Goal: Information Seeking & Learning: Learn about a topic

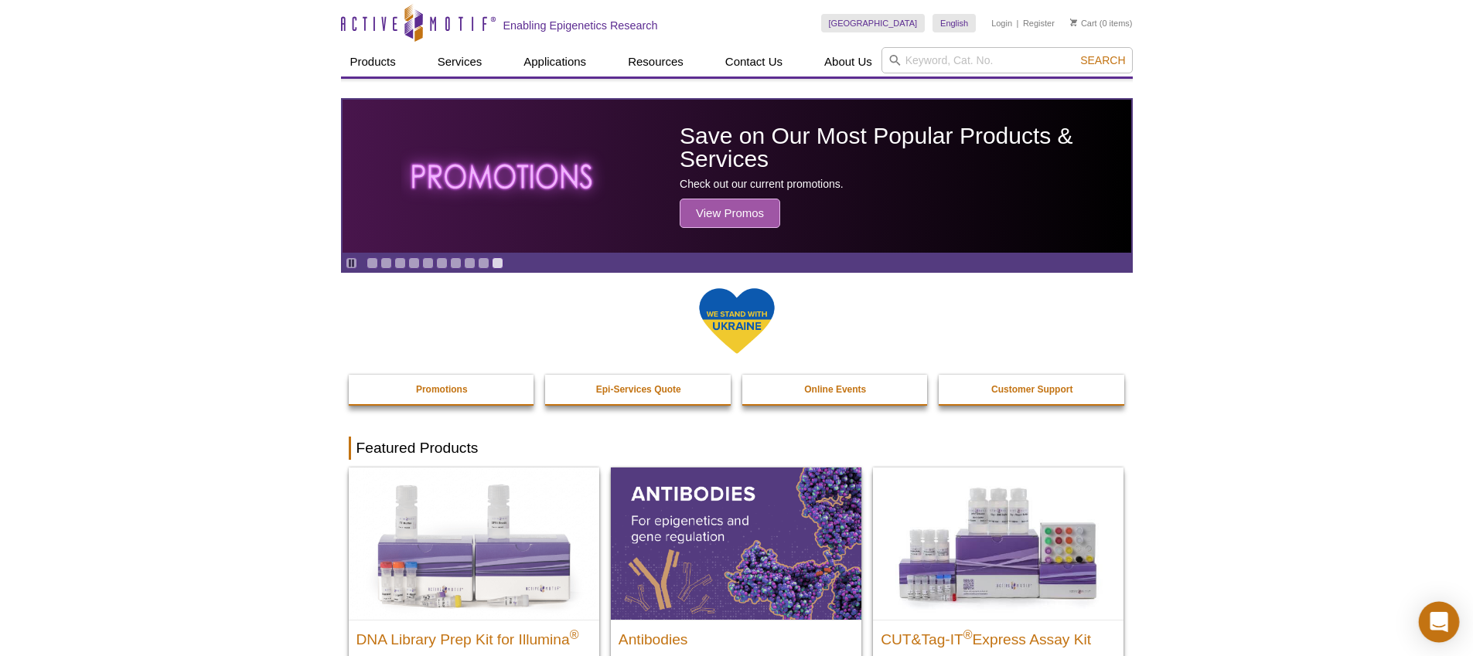
click at [1437, 624] on icon "Open Intercom Messenger" at bounding box center [1439, 622] width 18 height 20
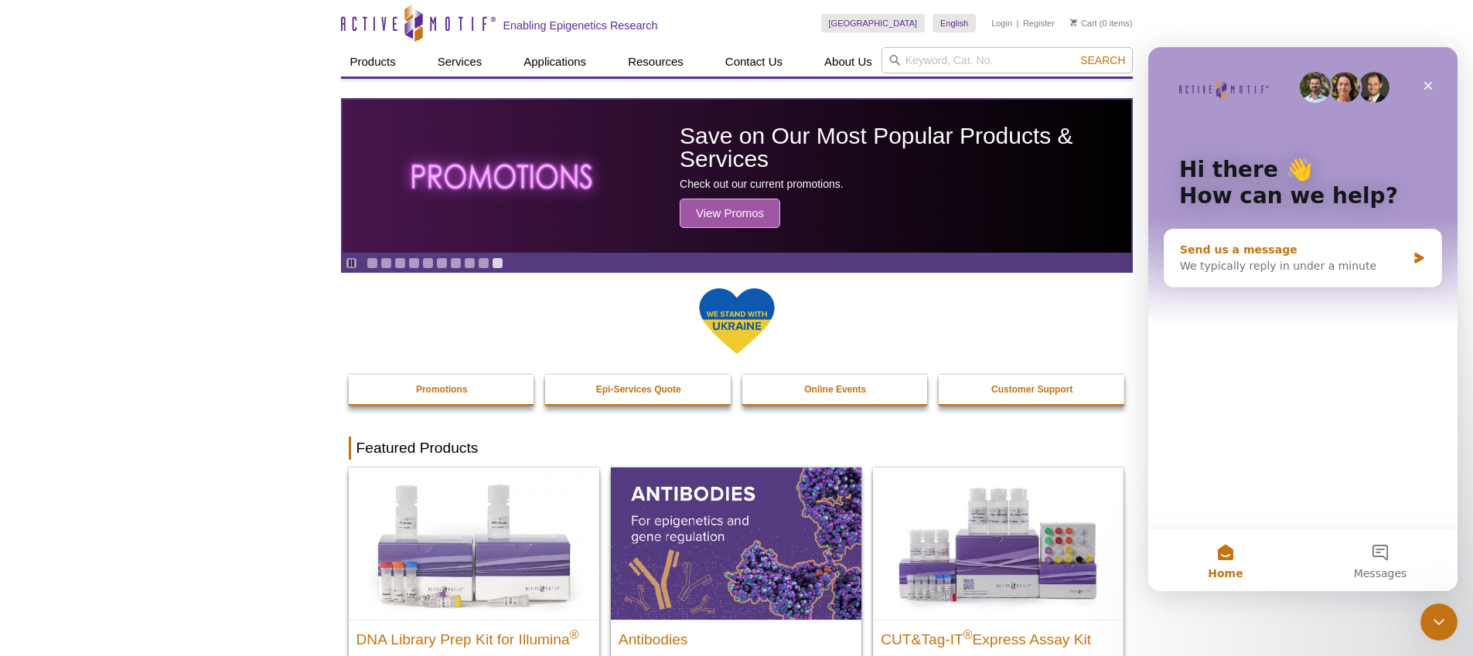
click at [1265, 278] on div "Send us a message We typically reply in under a minute" at bounding box center [1302, 258] width 277 height 57
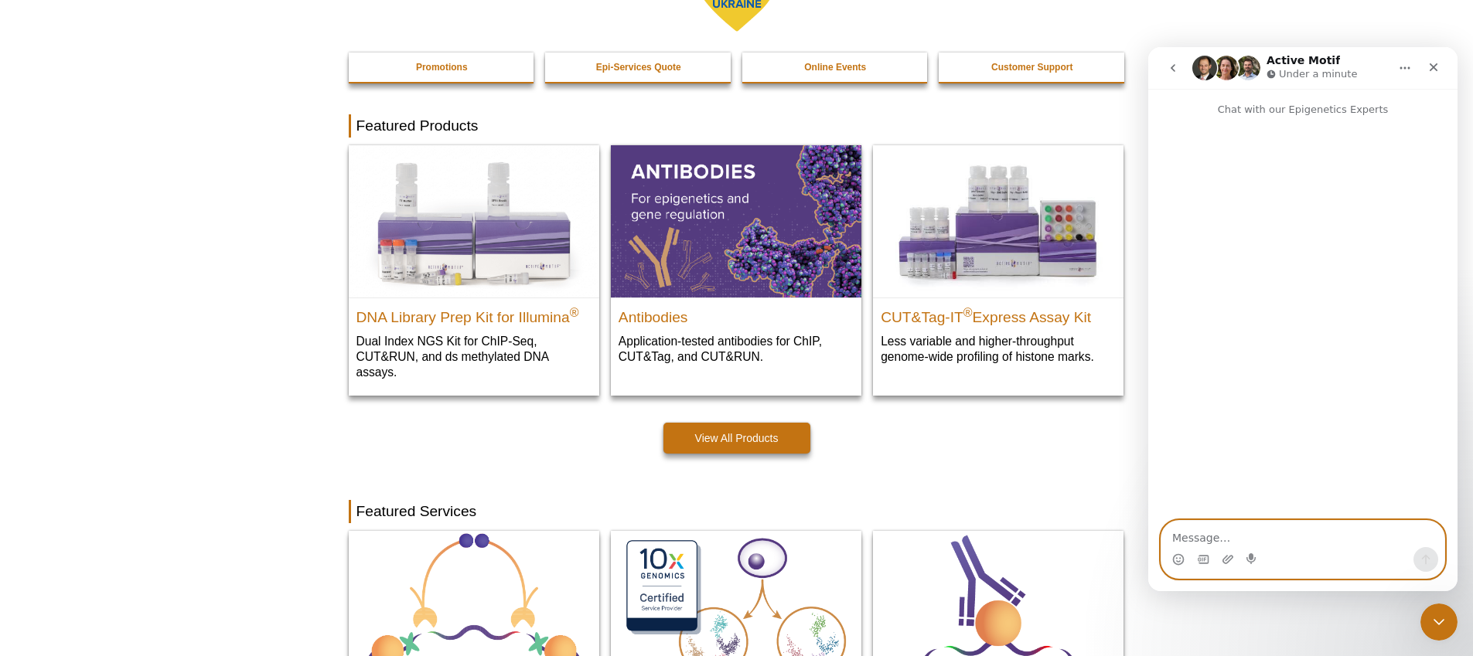
scroll to position [320, 0]
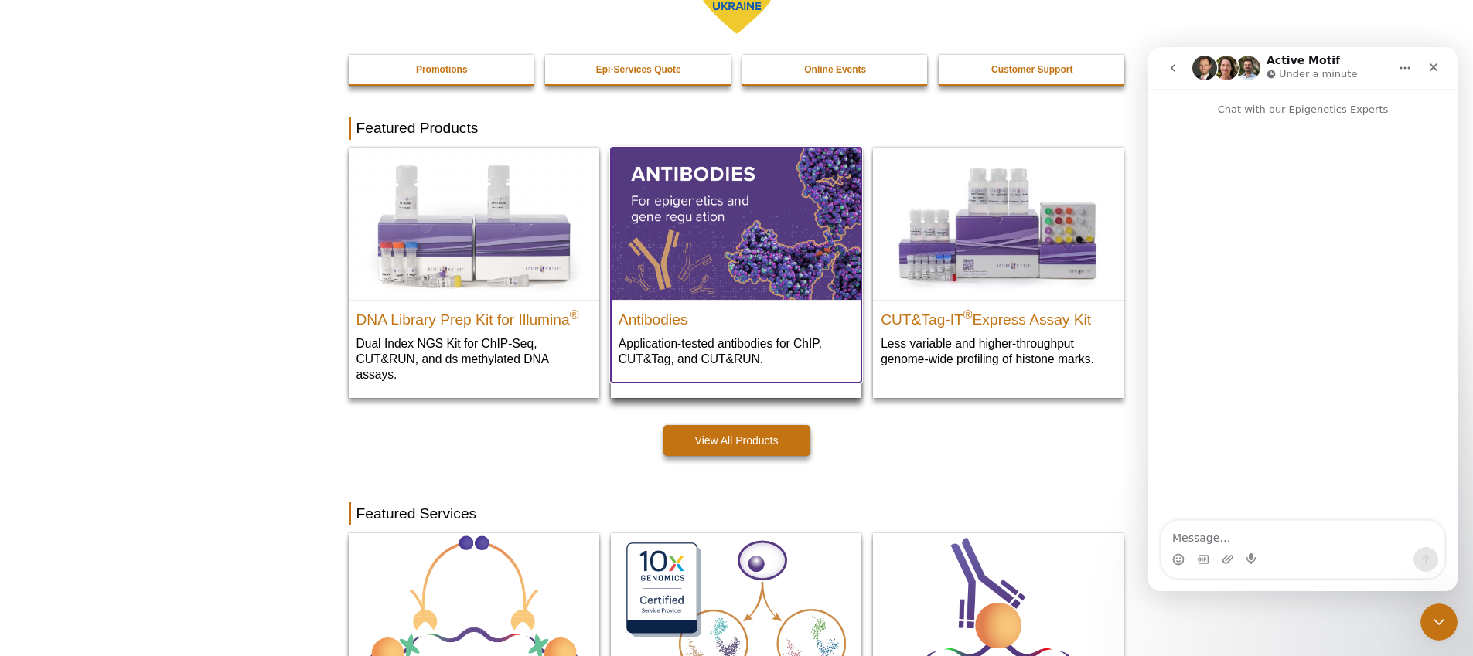
click at [717, 362] on p "Application-tested antibodies for ChIP, CUT&Tag, and CUT&RUN." at bounding box center [736, 352] width 235 height 32
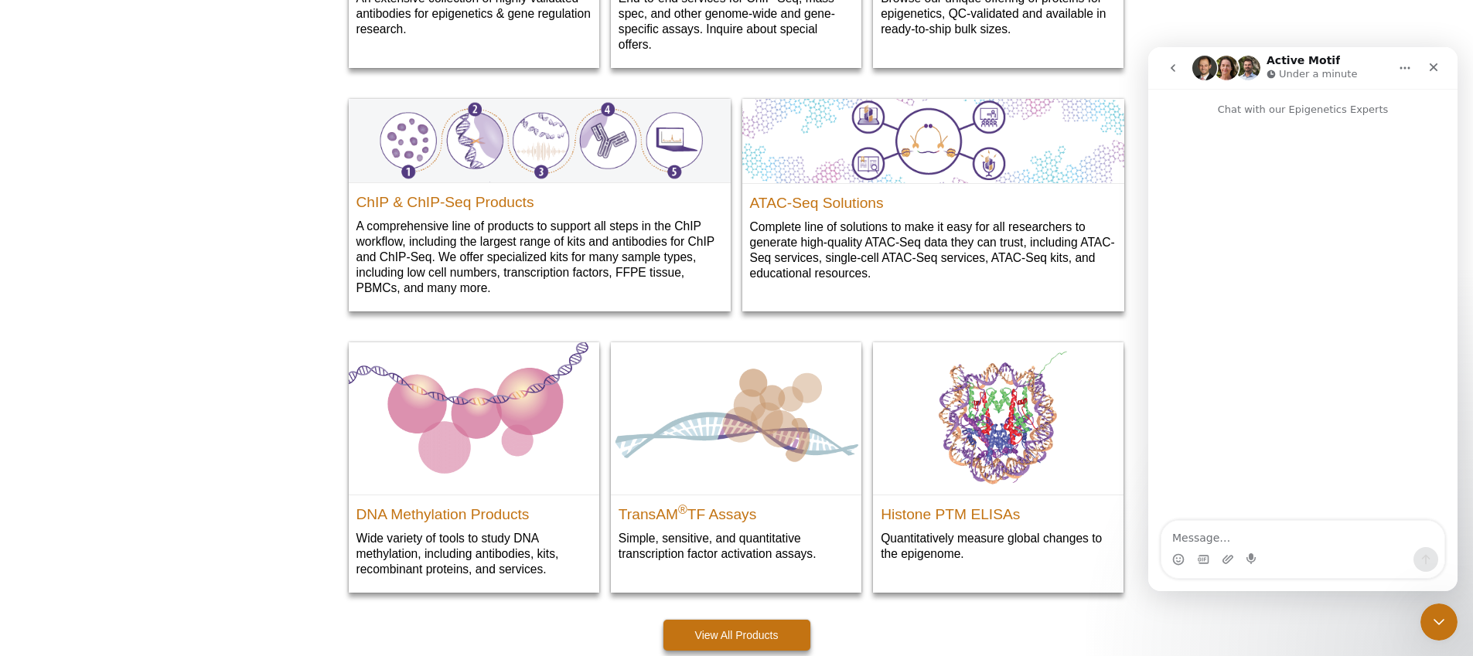
scroll to position [2165, 0]
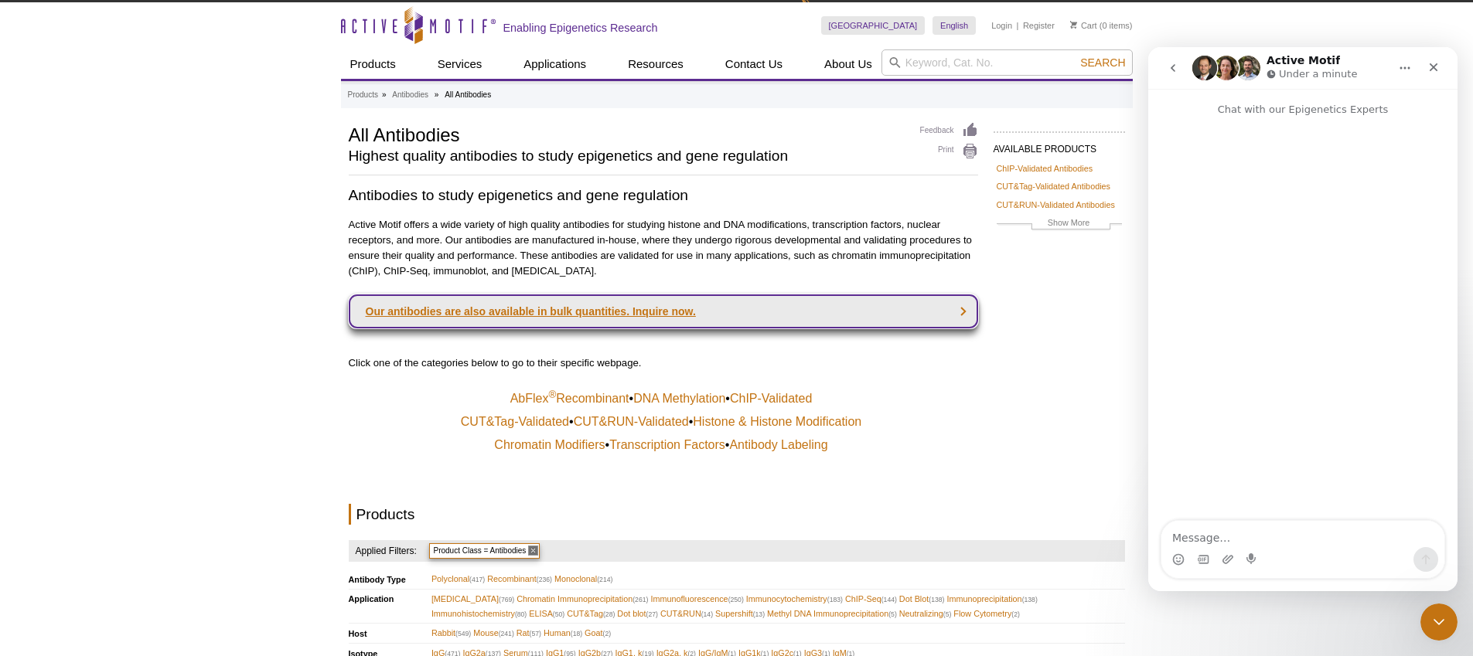
click at [665, 315] on link "Our antibodies are also available in bulk quantities. Inquire now." at bounding box center [663, 312] width 629 height 34
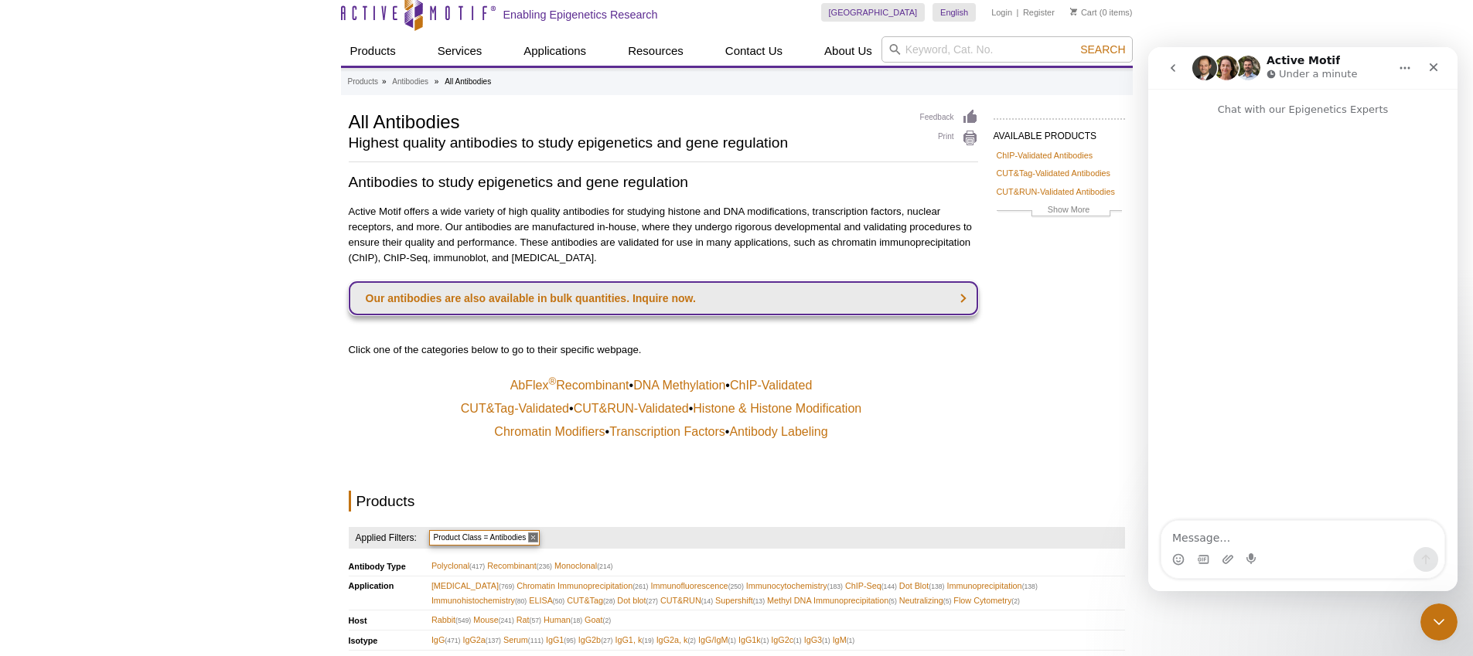
scroll to position [13, 0]
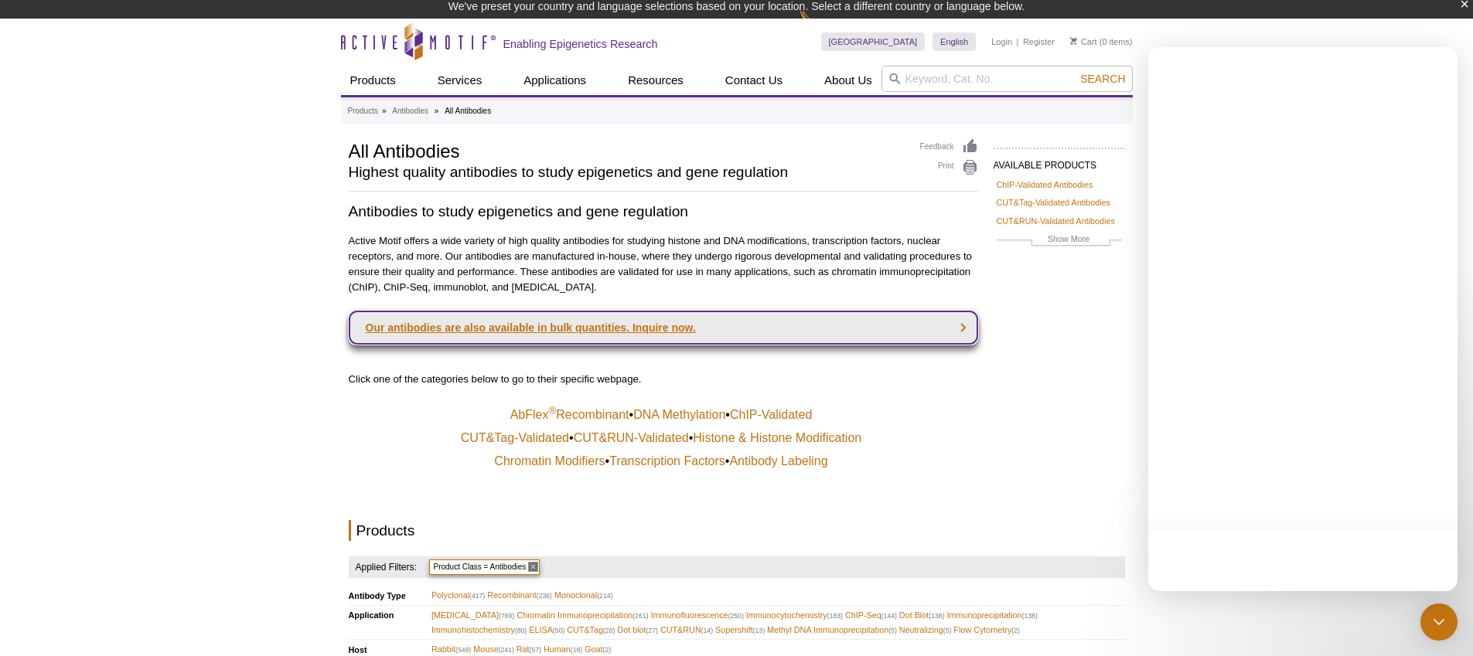
click at [658, 328] on link "Our antibodies are also available in bulk quantities. Inquire now." at bounding box center [663, 328] width 629 height 34
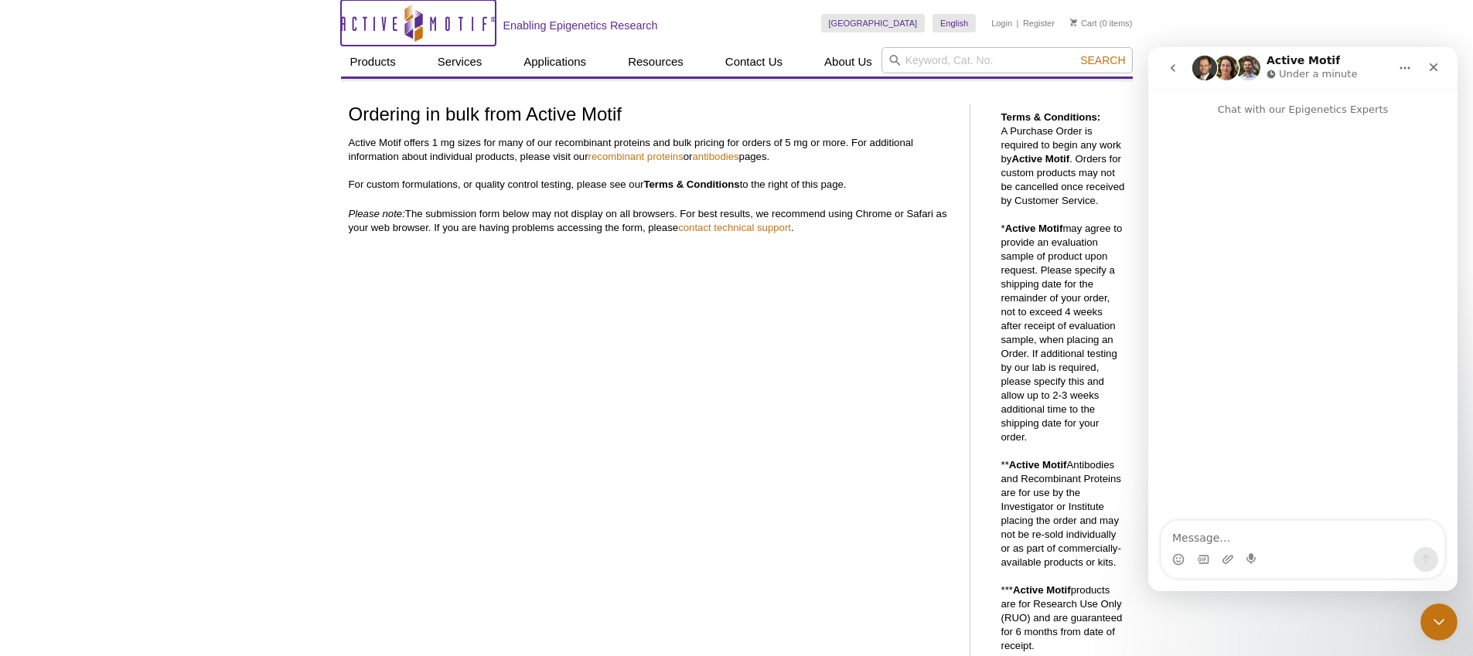
click at [386, 28] on icon "Active Motif Logo" at bounding box center [418, 23] width 155 height 38
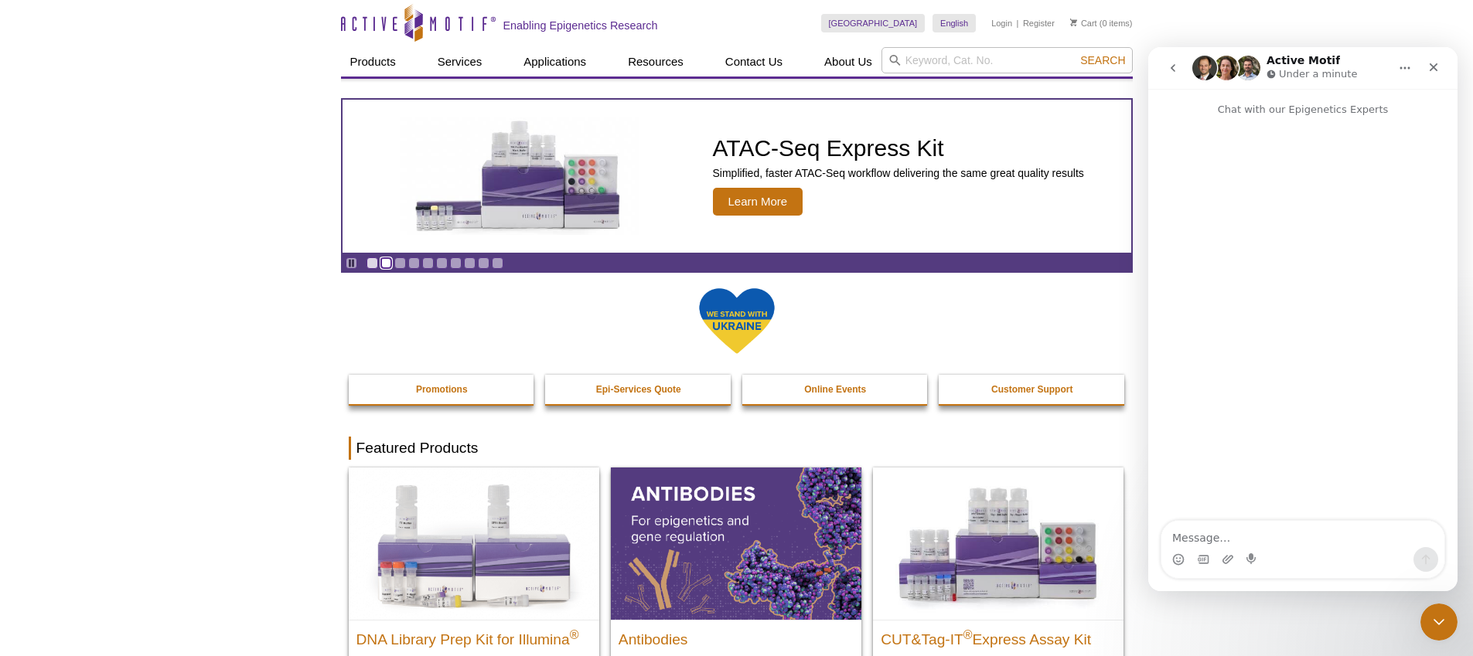
click at [386, 263] on link "Go to slide 2" at bounding box center [386, 263] width 12 height 12
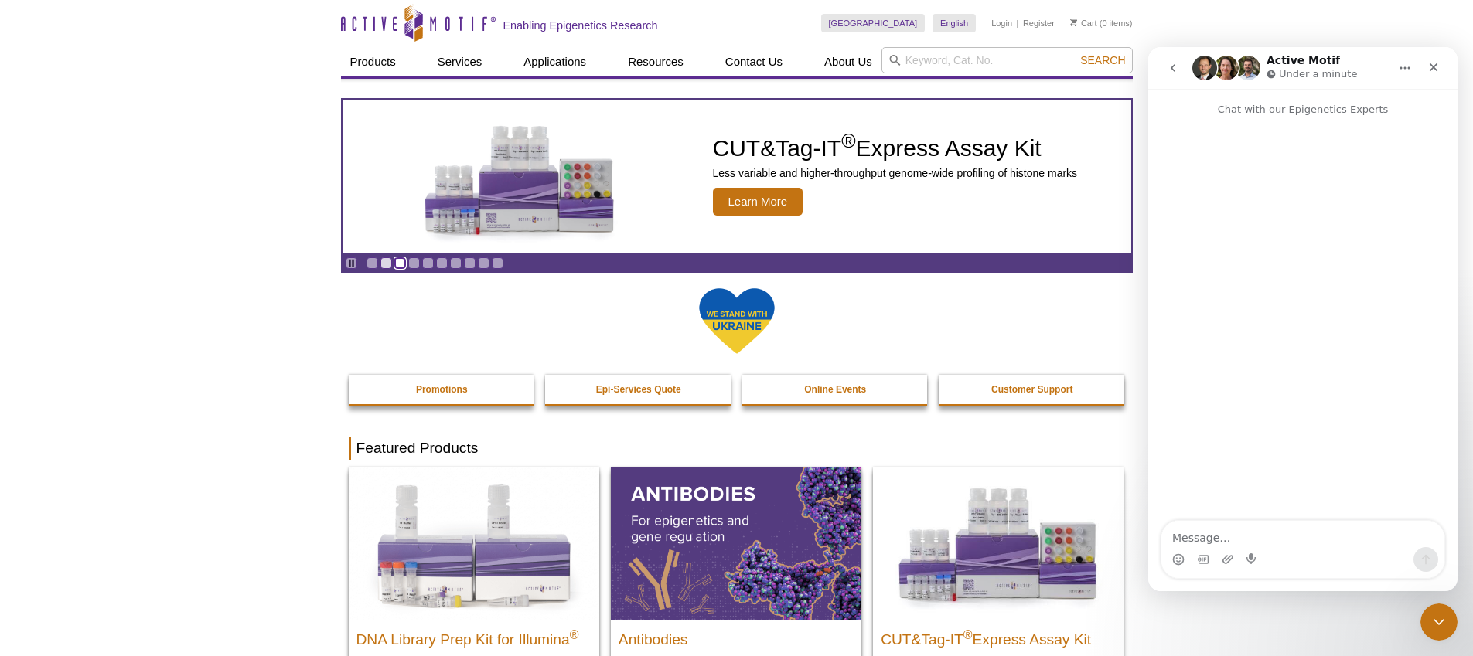
click at [401, 264] on link "Go to slide 3" at bounding box center [400, 263] width 12 height 12
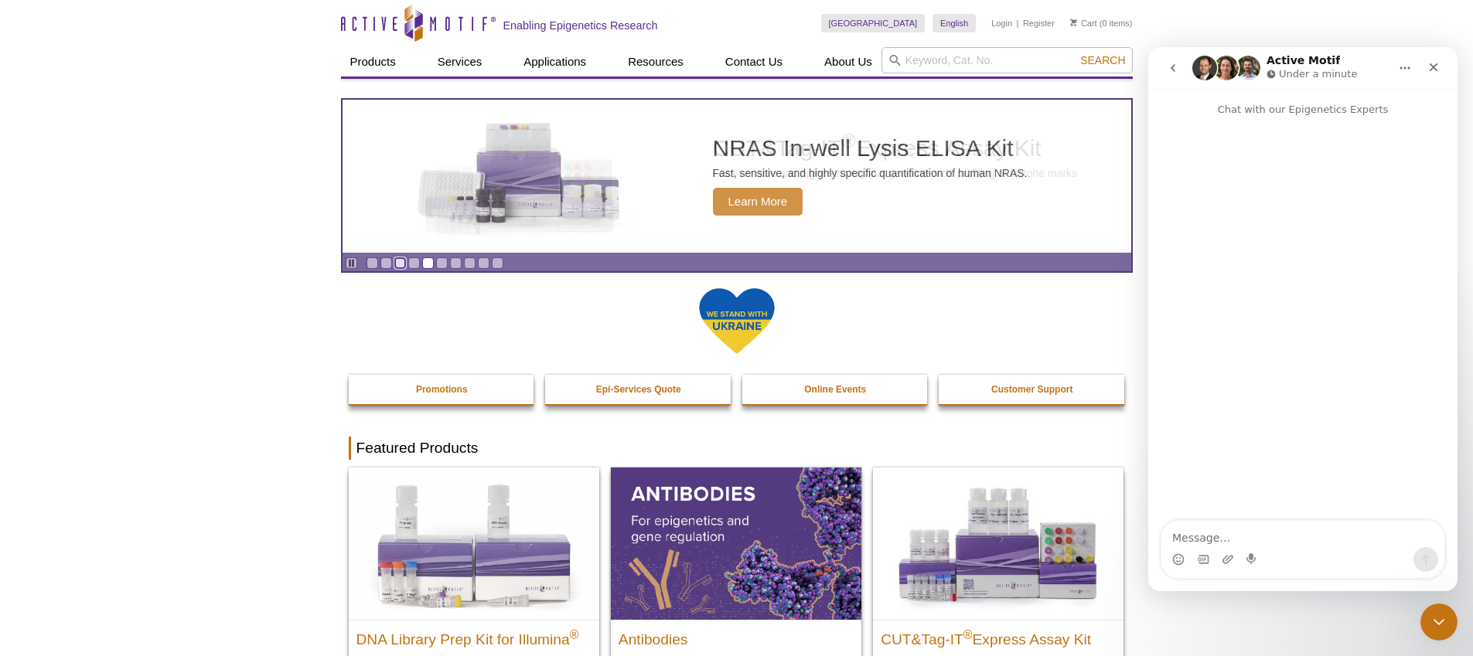
scroll to position [1, 0]
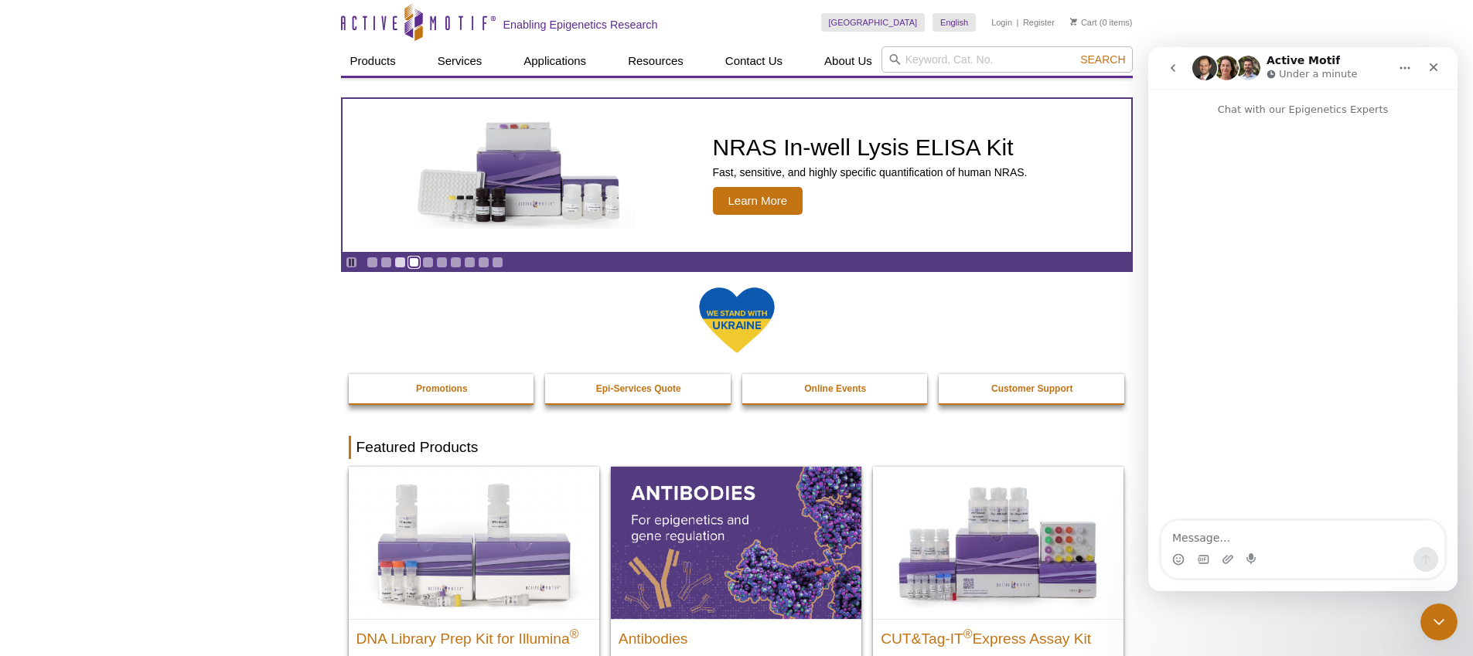
click at [411, 264] on link "Go to slide 4" at bounding box center [414, 263] width 12 height 12
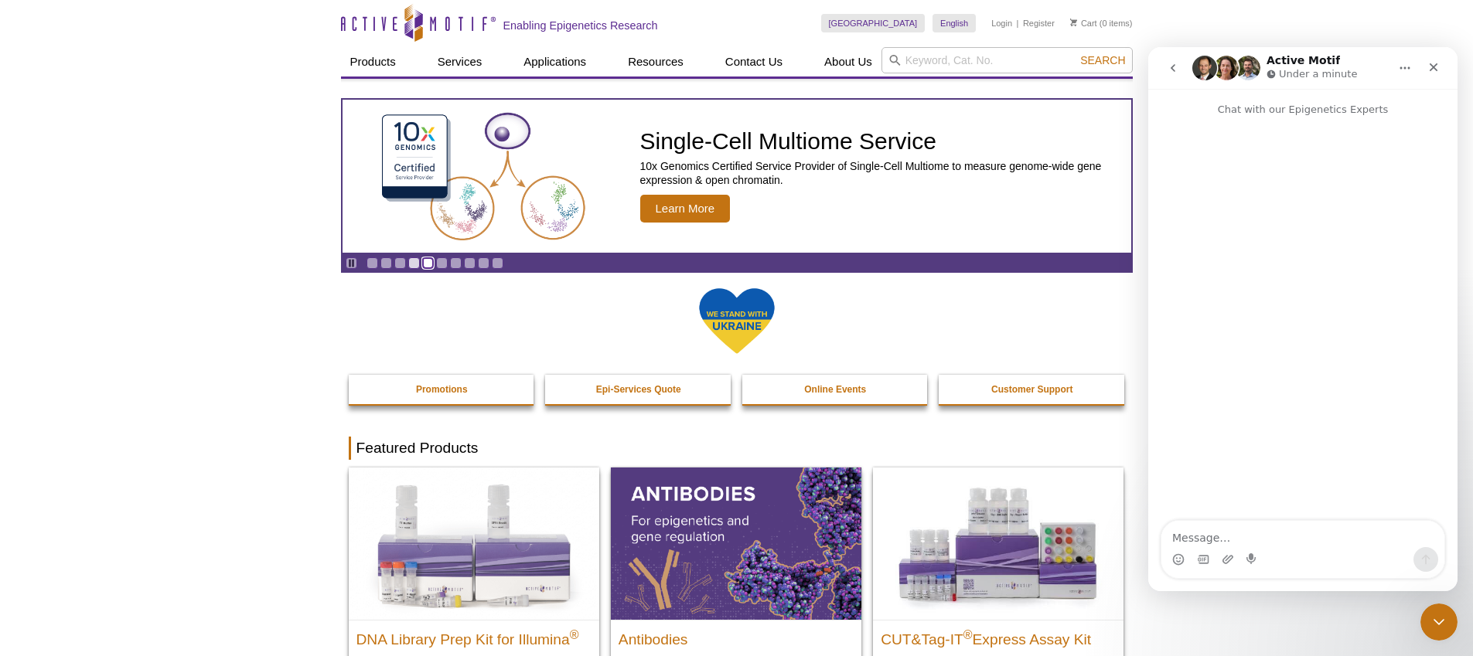
click at [426, 264] on link "Go to slide 5" at bounding box center [428, 263] width 12 height 12
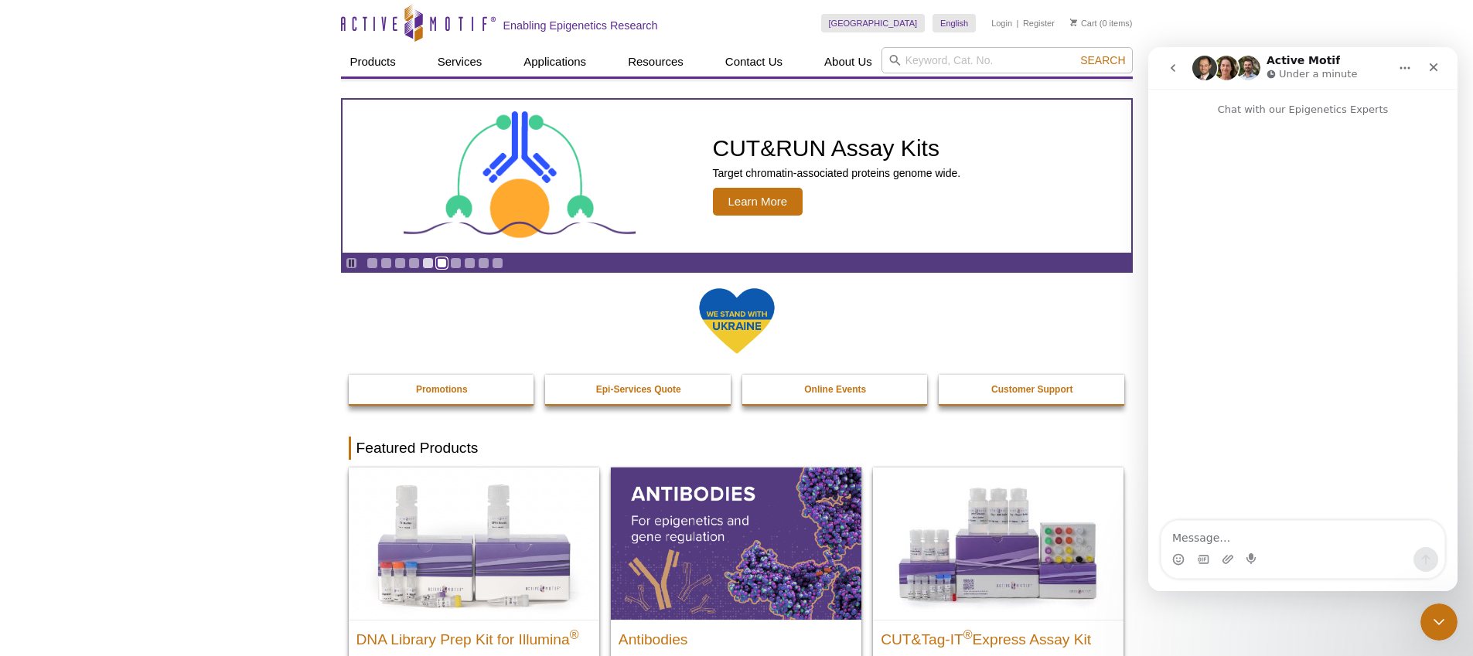
click at [445, 264] on link "Go to slide 6" at bounding box center [442, 263] width 12 height 12
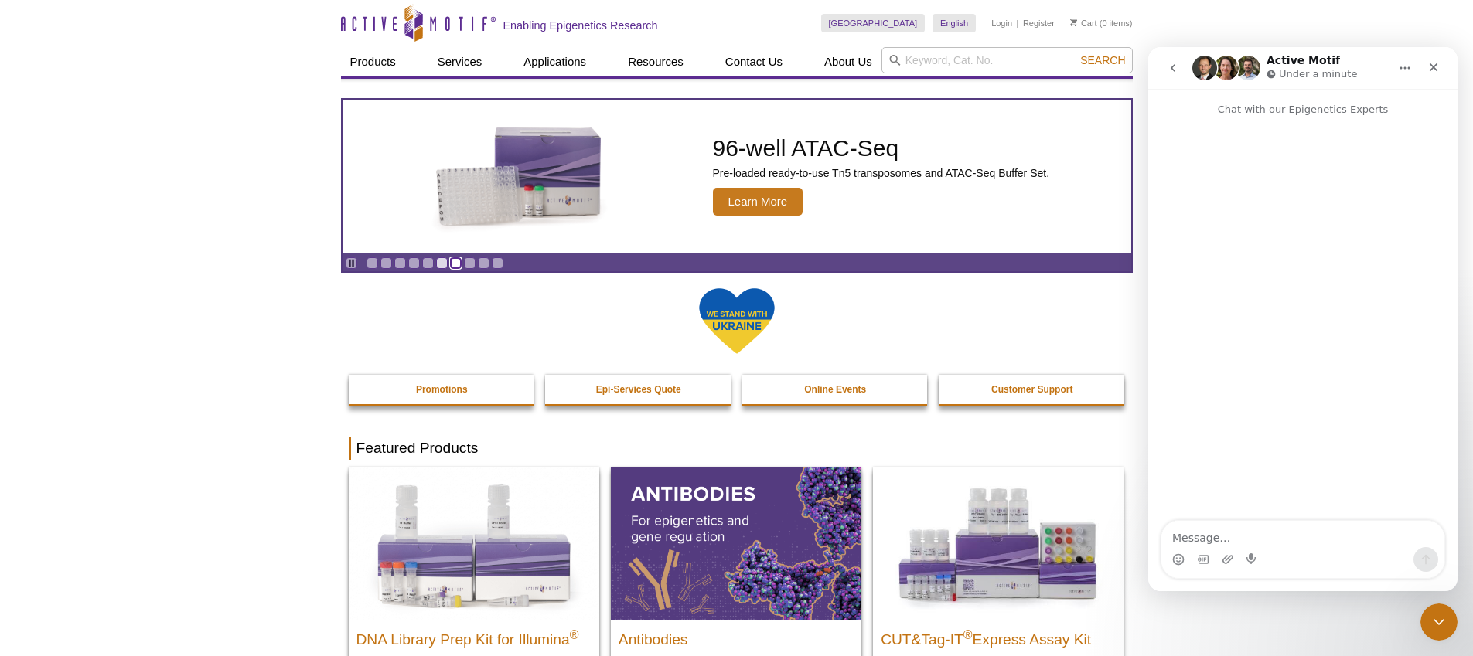
click at [450, 264] on link "Go to slide 7" at bounding box center [456, 263] width 12 height 12
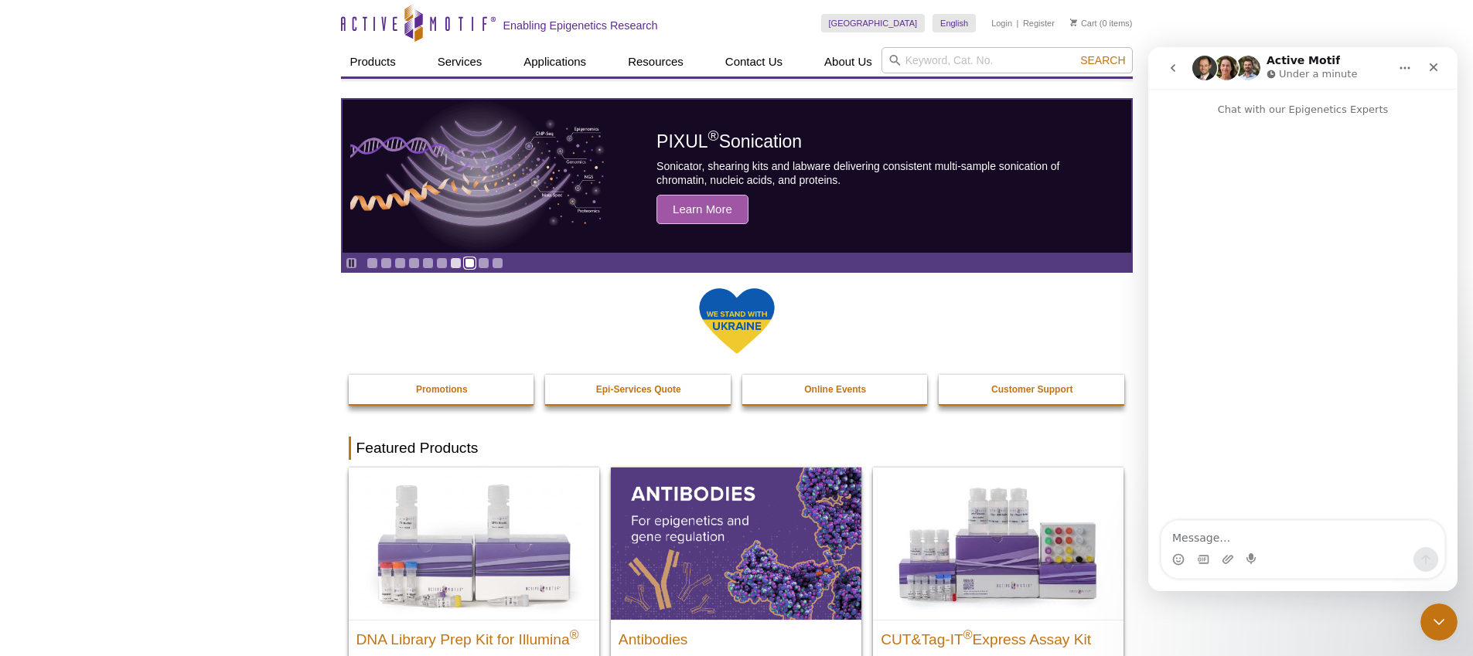
click at [469, 265] on link "Go to slide 8" at bounding box center [470, 263] width 12 height 12
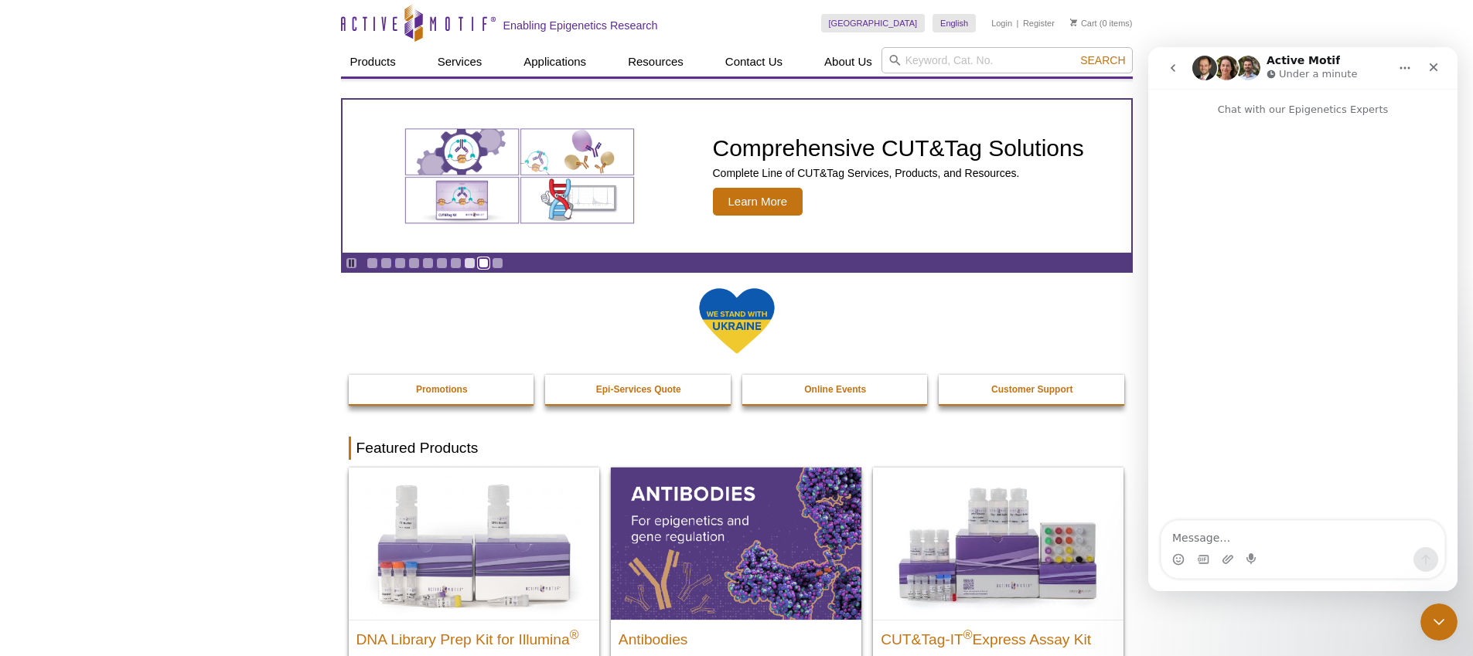
click at [486, 265] on link "Go to slide 9" at bounding box center [484, 263] width 12 height 12
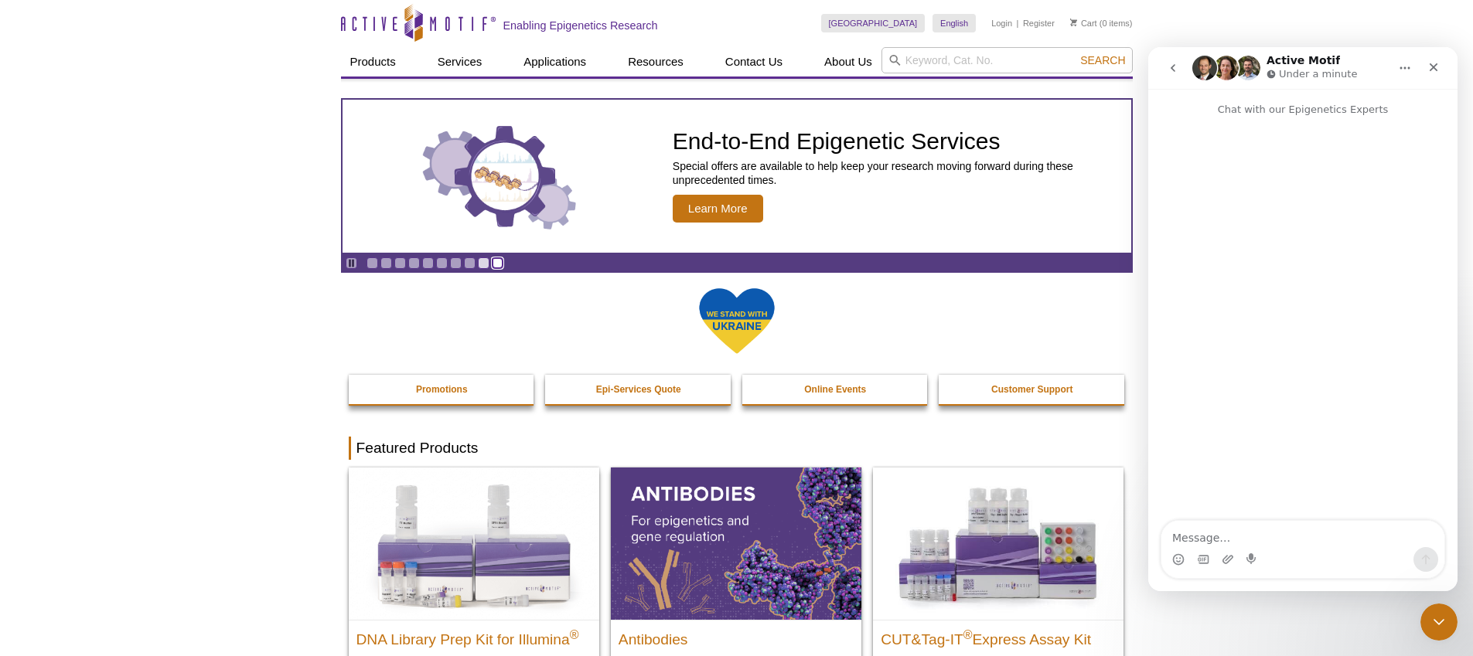
click at [499, 266] on link "Go to slide 10" at bounding box center [498, 263] width 12 height 12
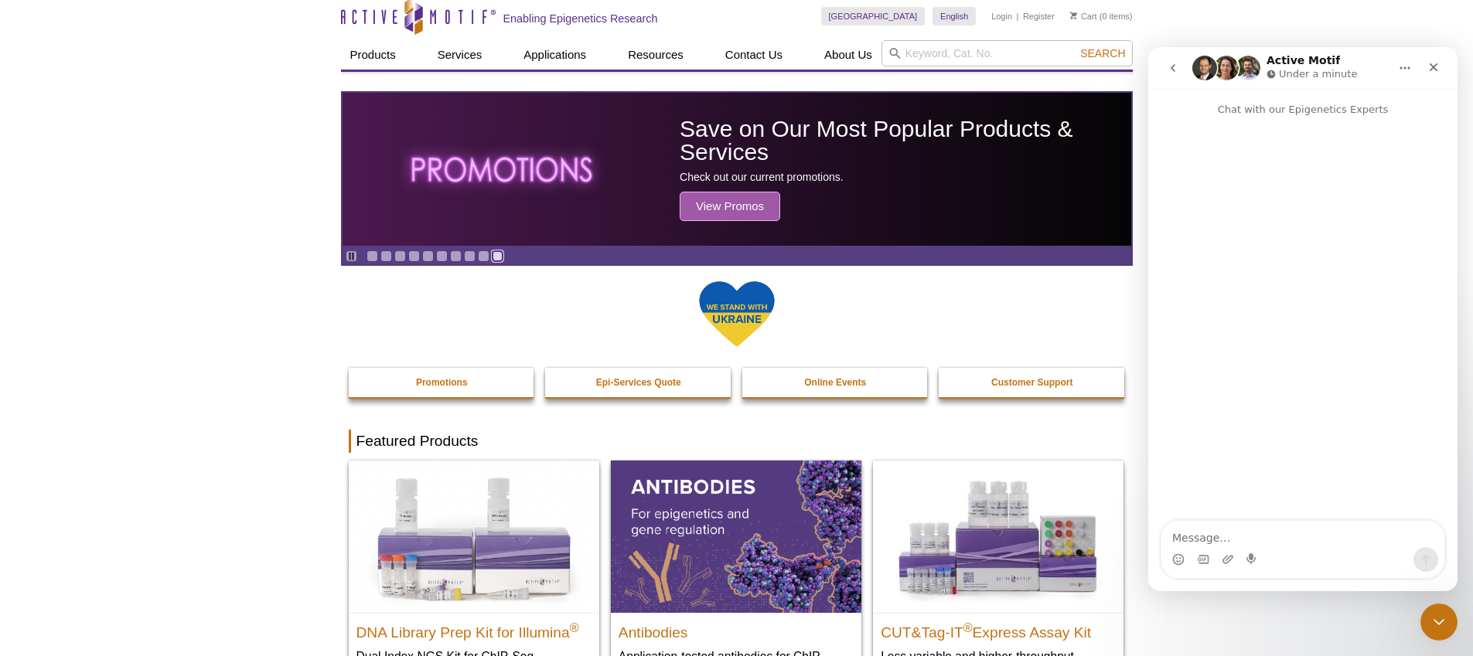
scroll to position [6, 0]
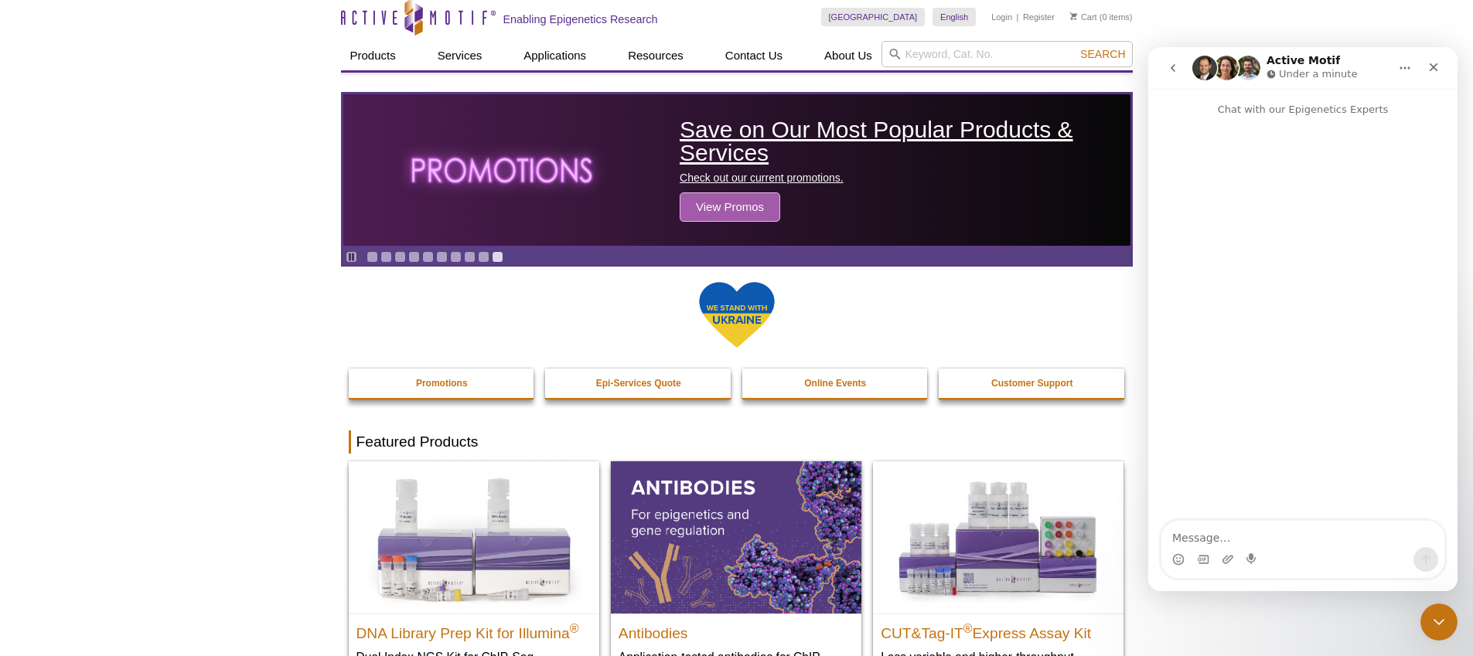
click at [707, 211] on span "View Promos" at bounding box center [730, 207] width 101 height 29
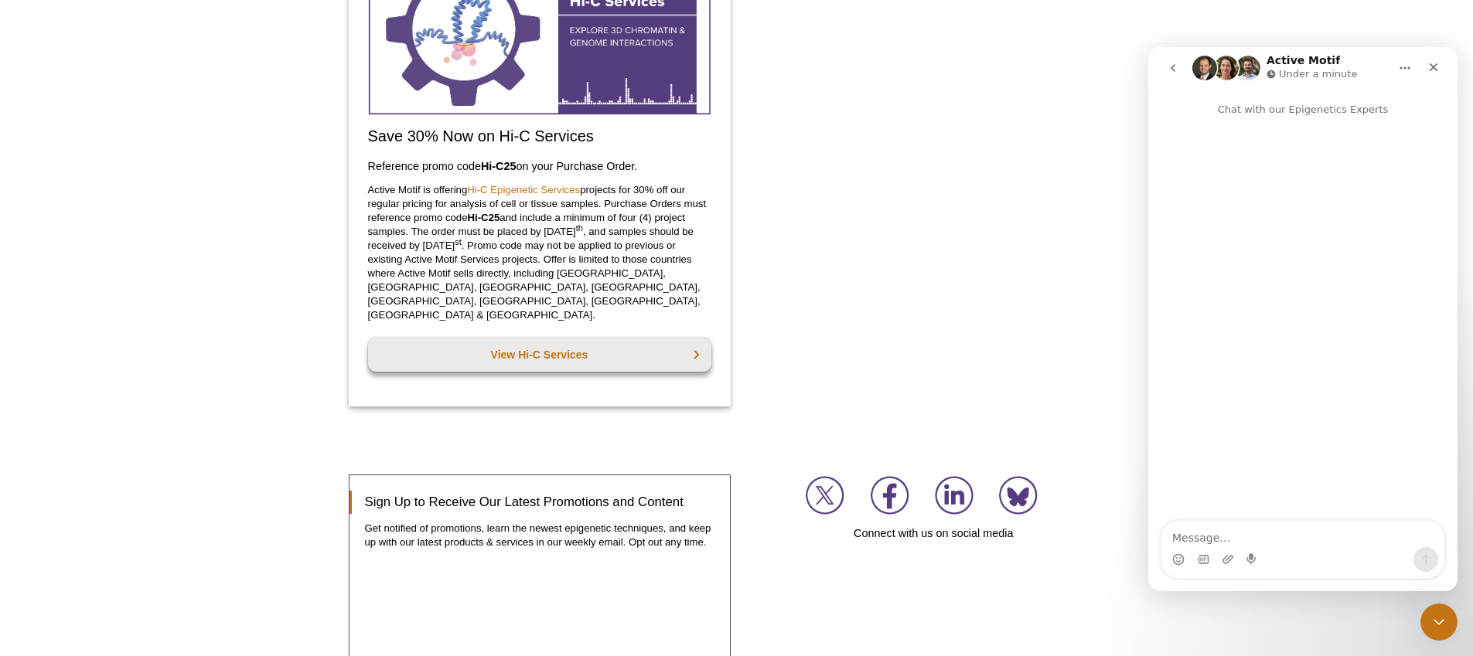
scroll to position [1902, 0]
